Goal: Complete application form

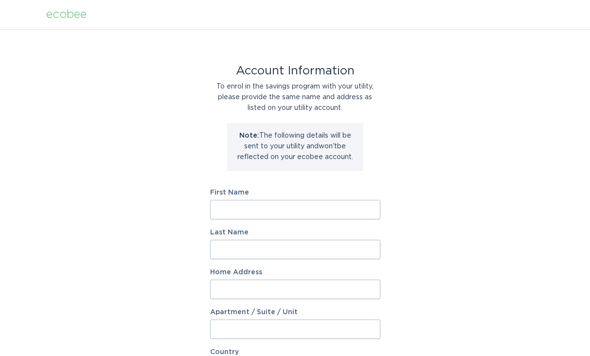
type input "y"
type input "a"
type input "[PERSON_NAME]"
type input "11555 victoria falls lan"
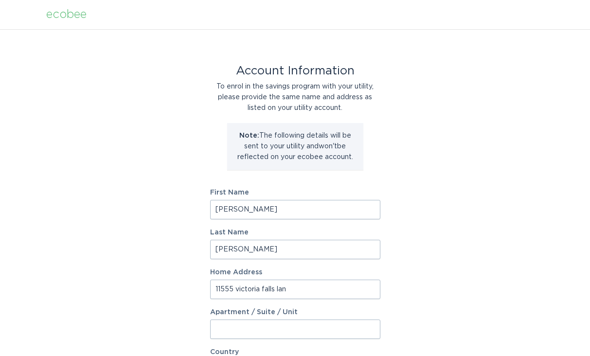
scroll to position [191, 0]
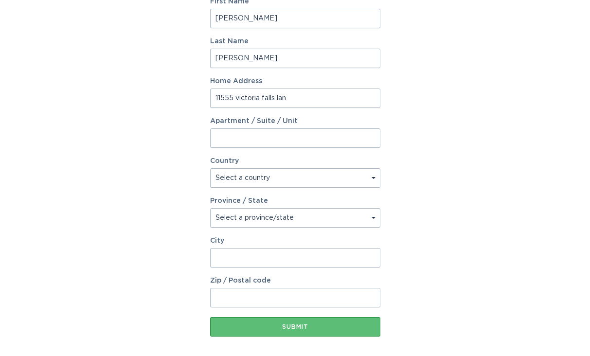
select select "US"
select select "KY"
type input "prospect"
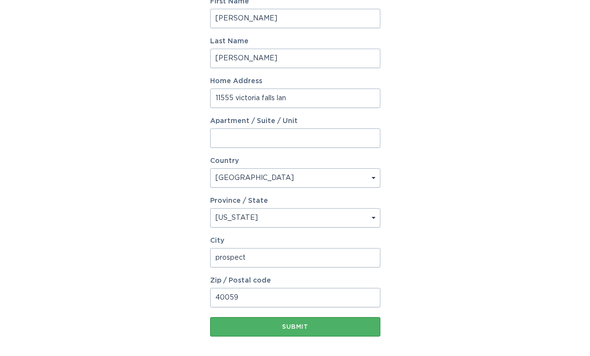
type input "40059"
click at [325, 323] on button "Submit" at bounding box center [295, 326] width 170 height 19
